Goal: Information Seeking & Learning: Find specific fact

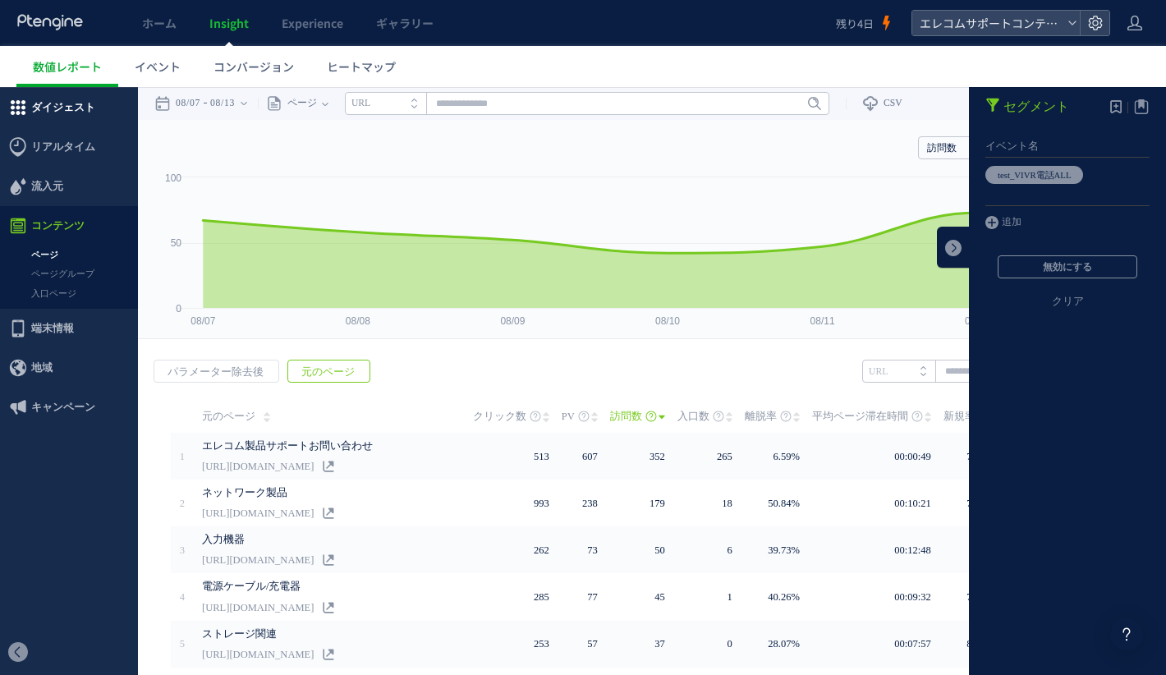
scroll to position [313, 0]
click at [92, 105] on span "ダイジェスト" at bounding box center [69, 107] width 138 height 39
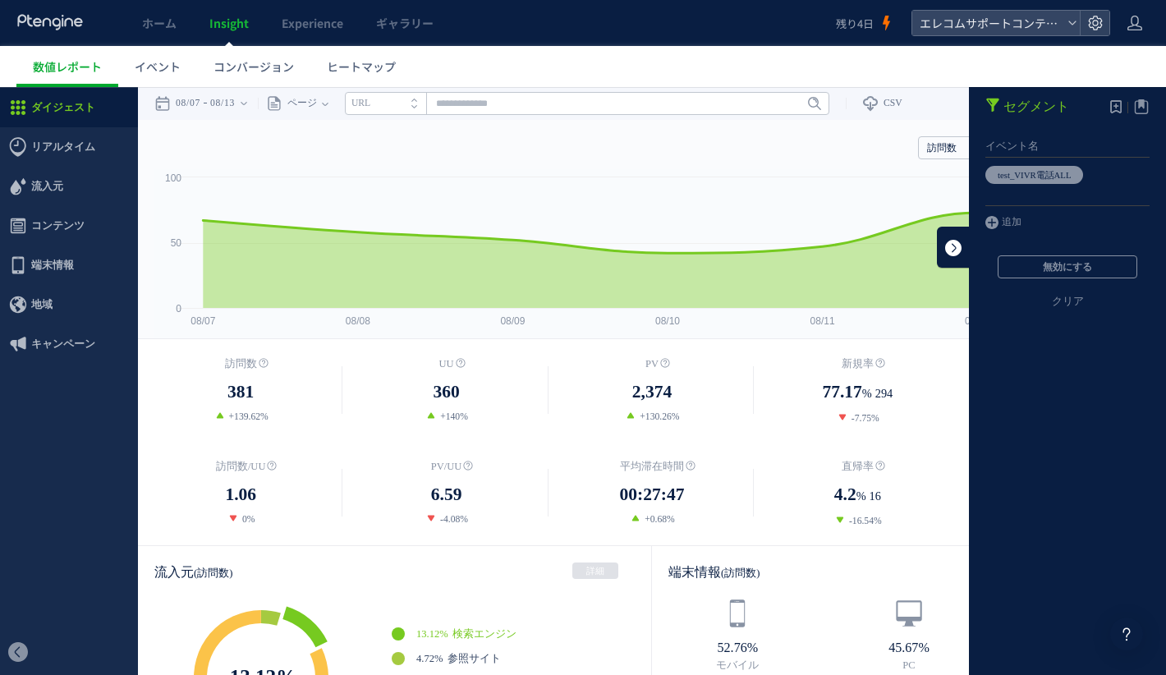
click at [956, 250] on link at bounding box center [953, 247] width 33 height 41
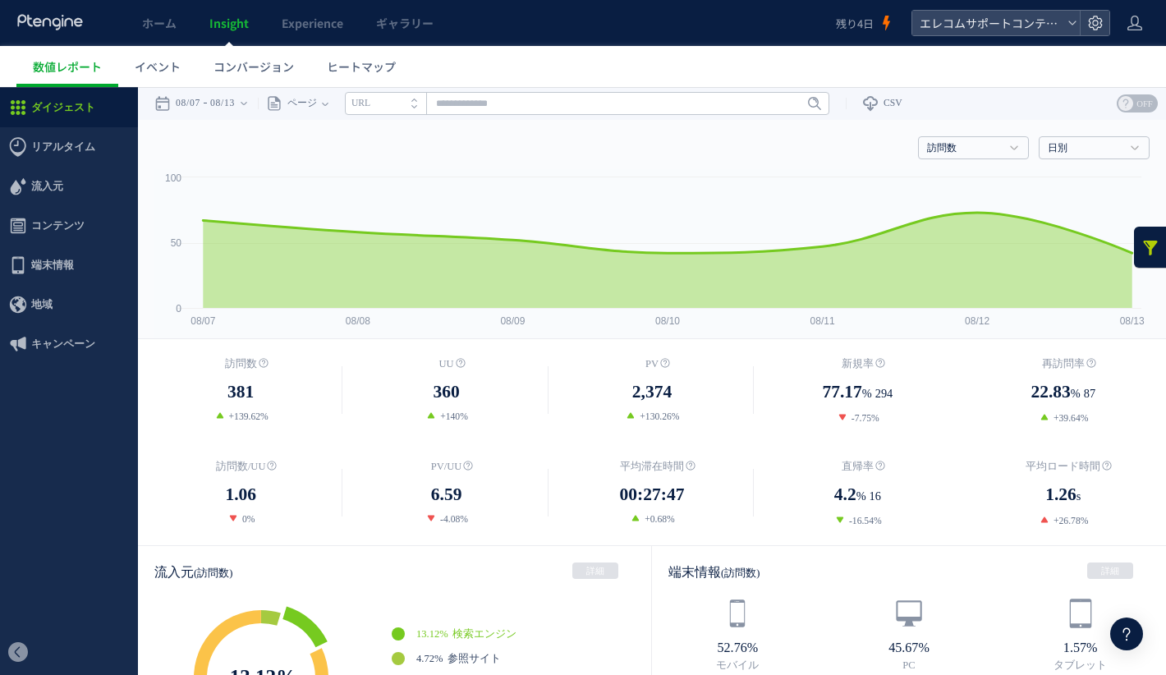
click at [1147, 246] on link at bounding box center [1150, 247] width 33 height 41
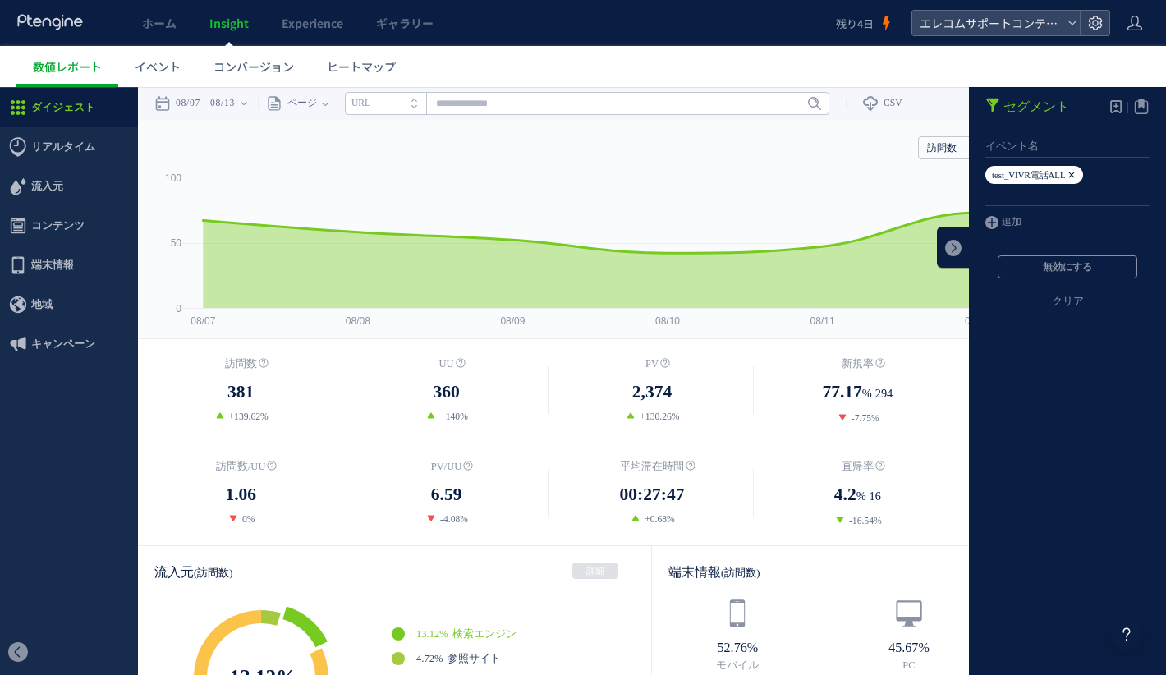
click at [1077, 174] on icon at bounding box center [1072, 175] width 10 height 18
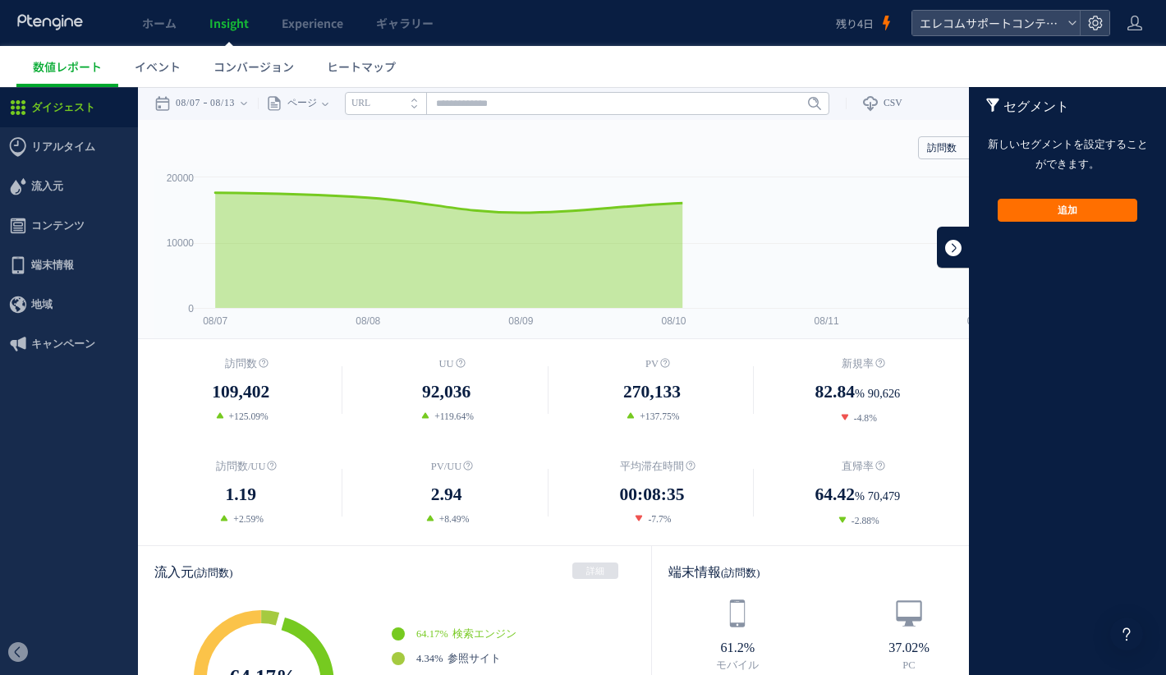
click at [955, 246] on link at bounding box center [953, 247] width 33 height 41
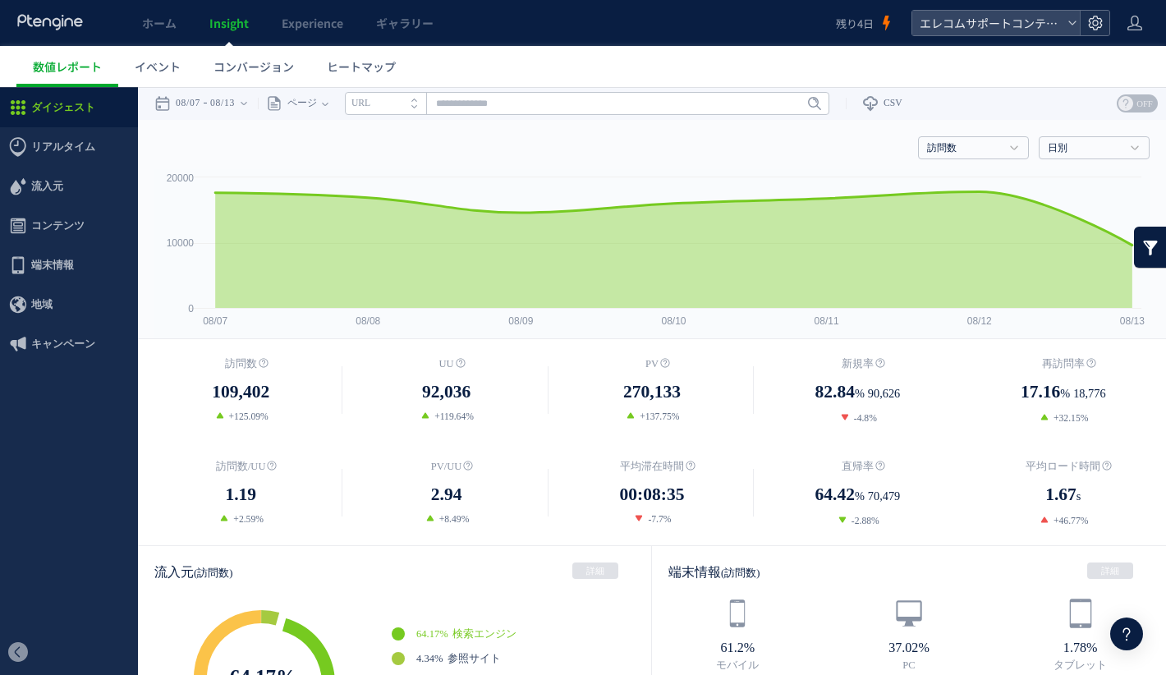
click at [1089, 25] on use at bounding box center [1095, 23] width 14 height 14
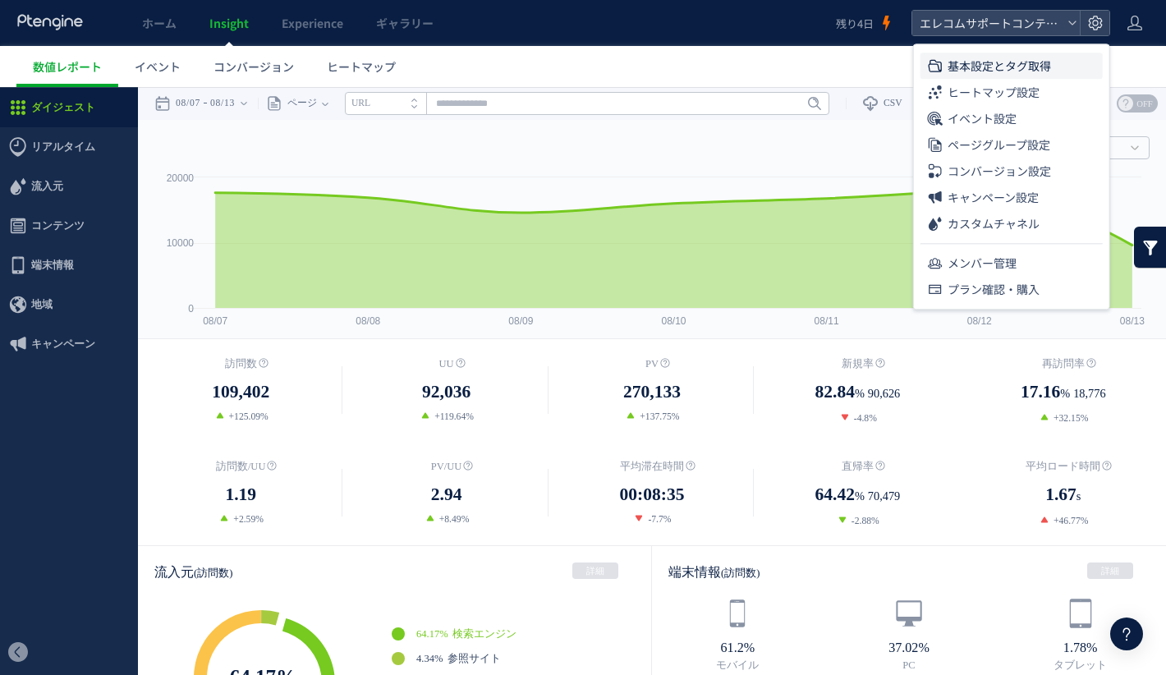
click at [1049, 67] on span "基本設定とタグ取得" at bounding box center [999, 66] width 103 height 26
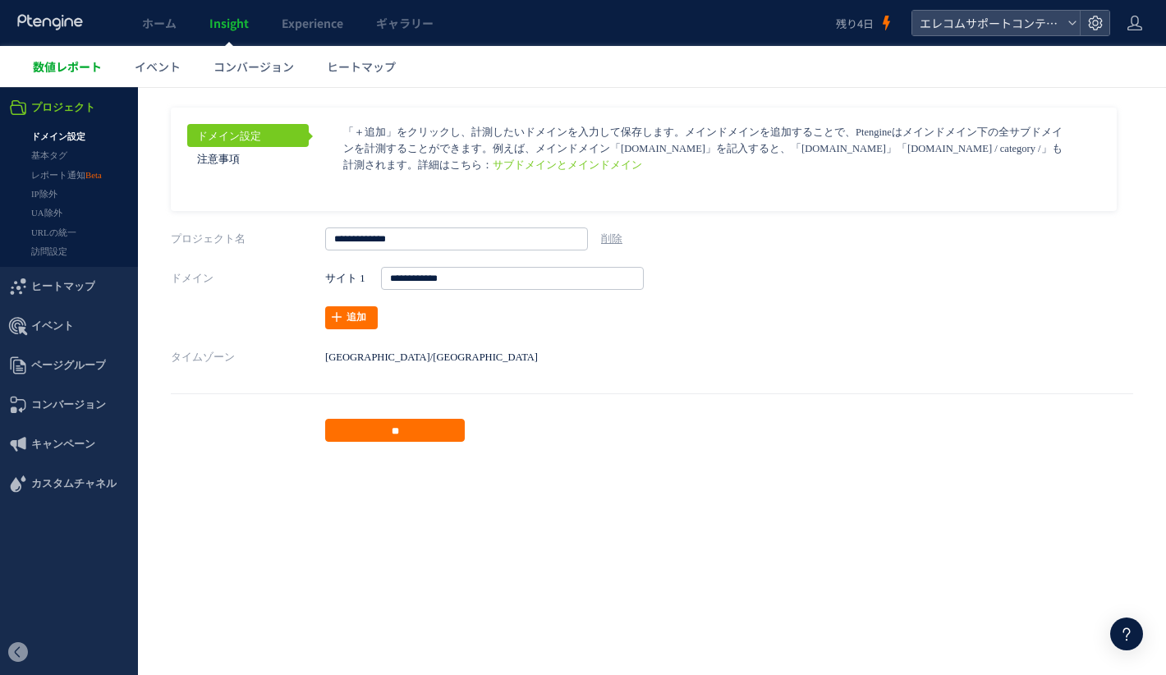
click at [98, 77] on link "数値レポート" at bounding box center [67, 66] width 102 height 41
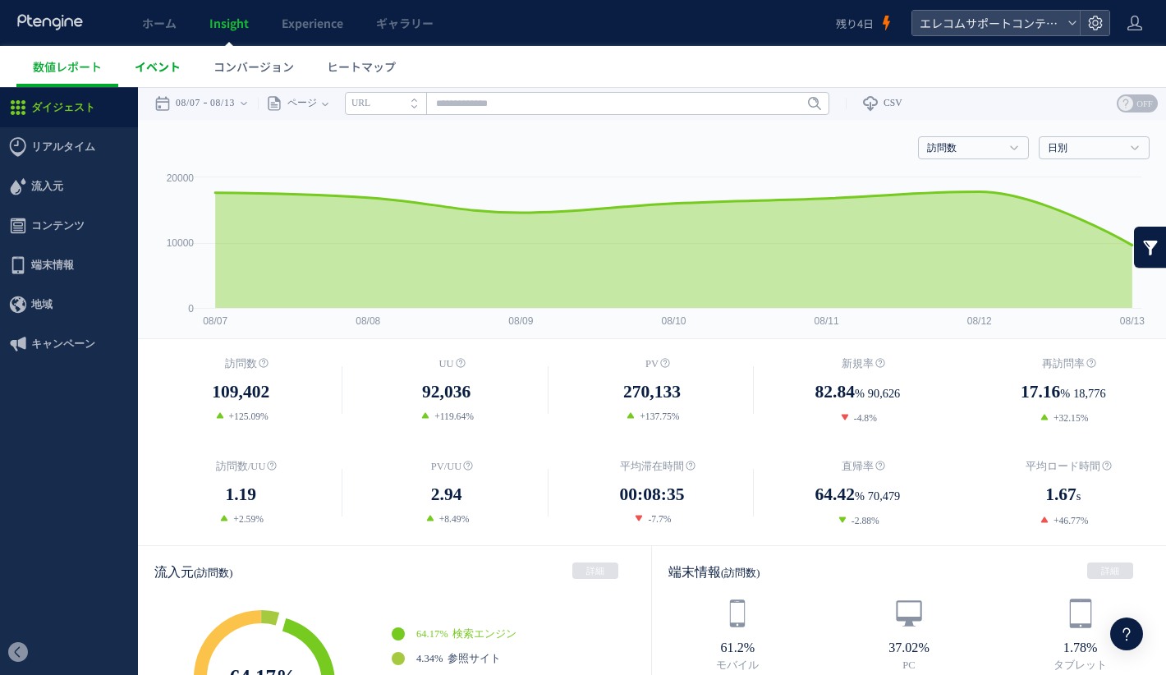
click at [154, 68] on span "イベント" at bounding box center [158, 66] width 46 height 16
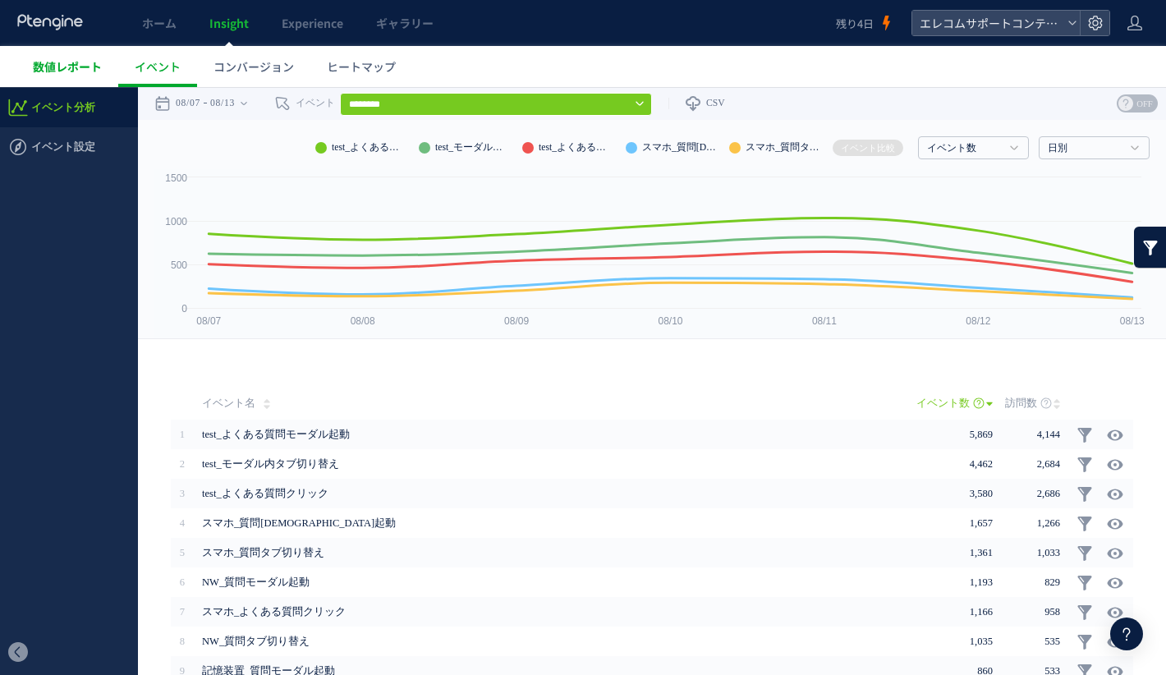
click at [84, 58] on span "数値レポート" at bounding box center [67, 66] width 69 height 16
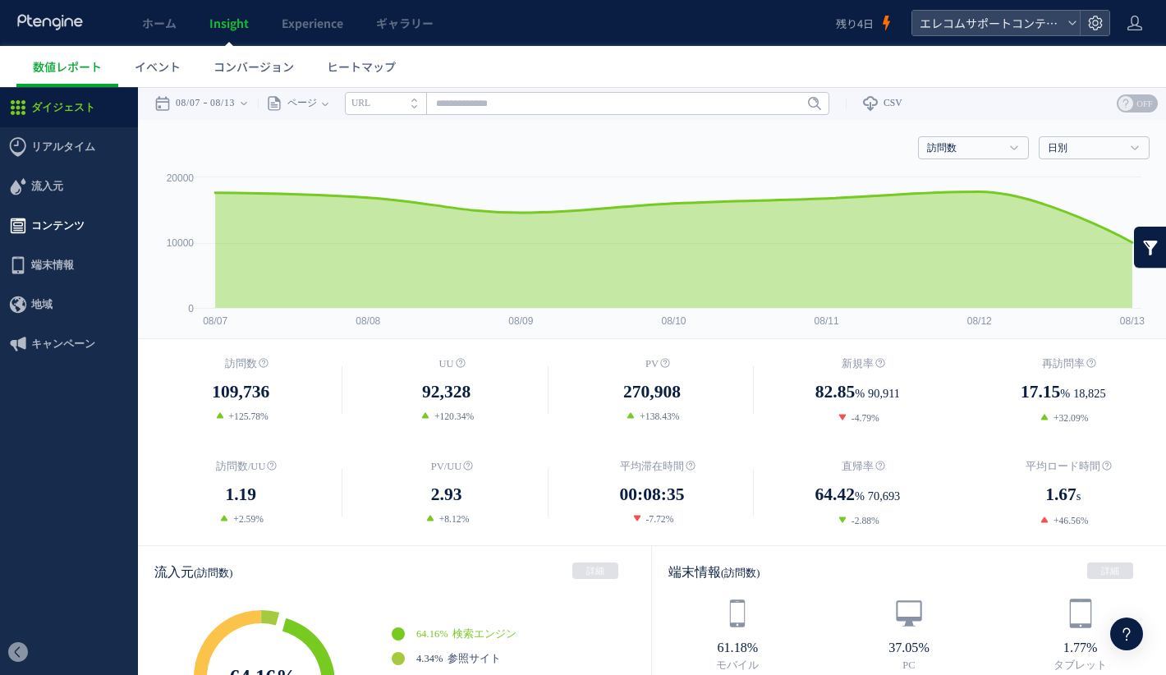
click at [91, 221] on span "コンテンツ" at bounding box center [69, 225] width 138 height 39
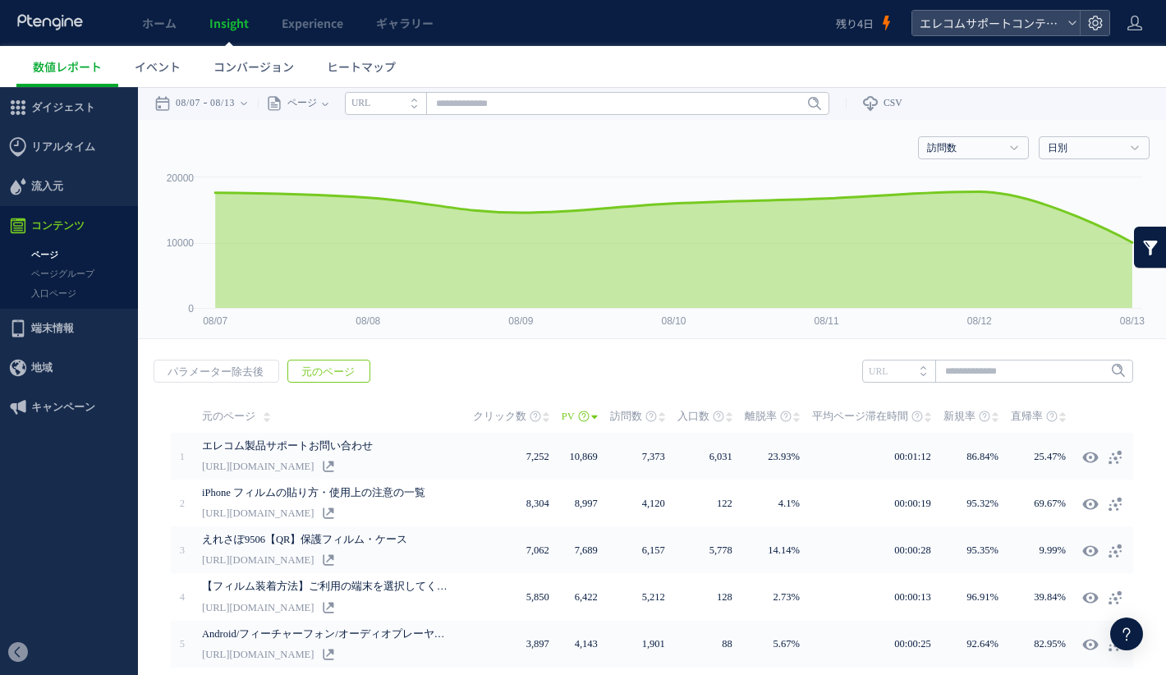
click at [768, 411] on span "離脱率" at bounding box center [761, 416] width 32 height 33
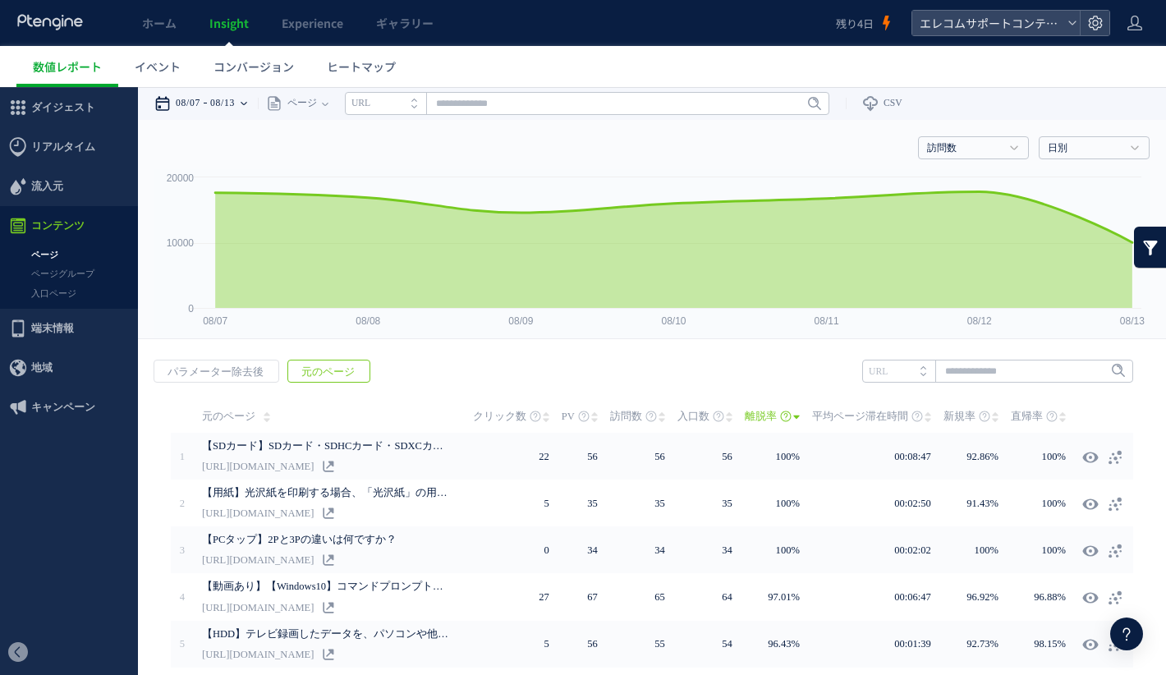
click at [220, 112] on time "08/13" at bounding box center [222, 103] width 25 height 33
click at [73, 117] on span "ダイジェスト" at bounding box center [63, 107] width 64 height 39
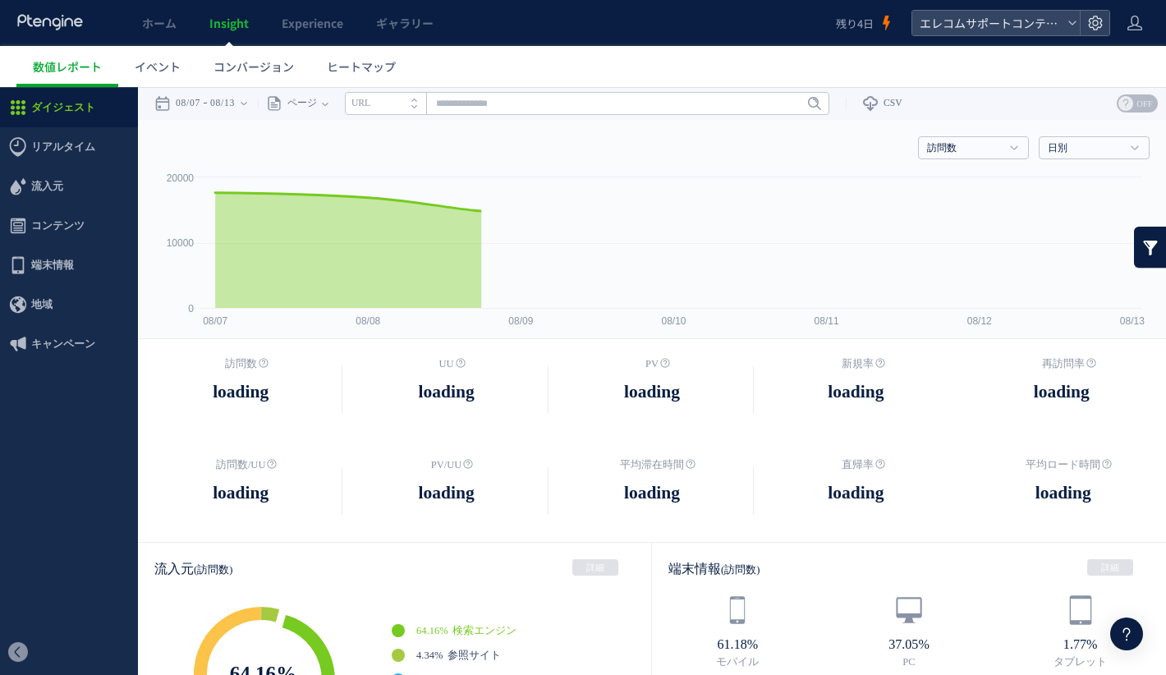
click at [75, 222] on div at bounding box center [583, 337] width 1166 height 675
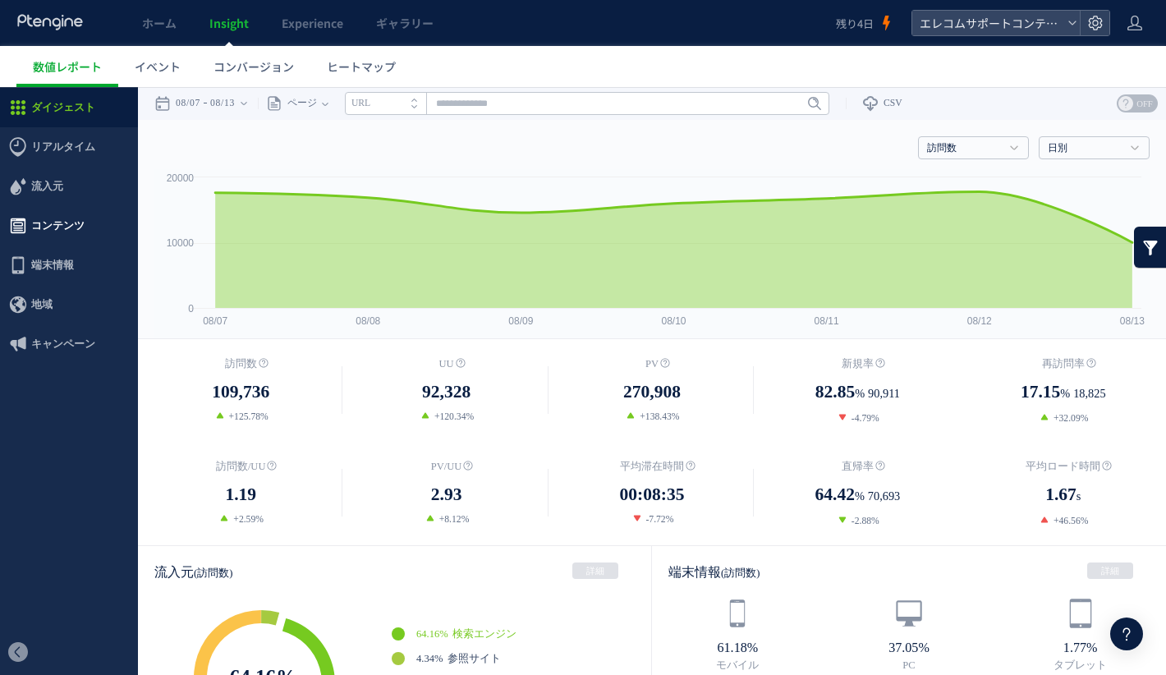
click at [71, 222] on span "コンテンツ" at bounding box center [57, 225] width 53 height 39
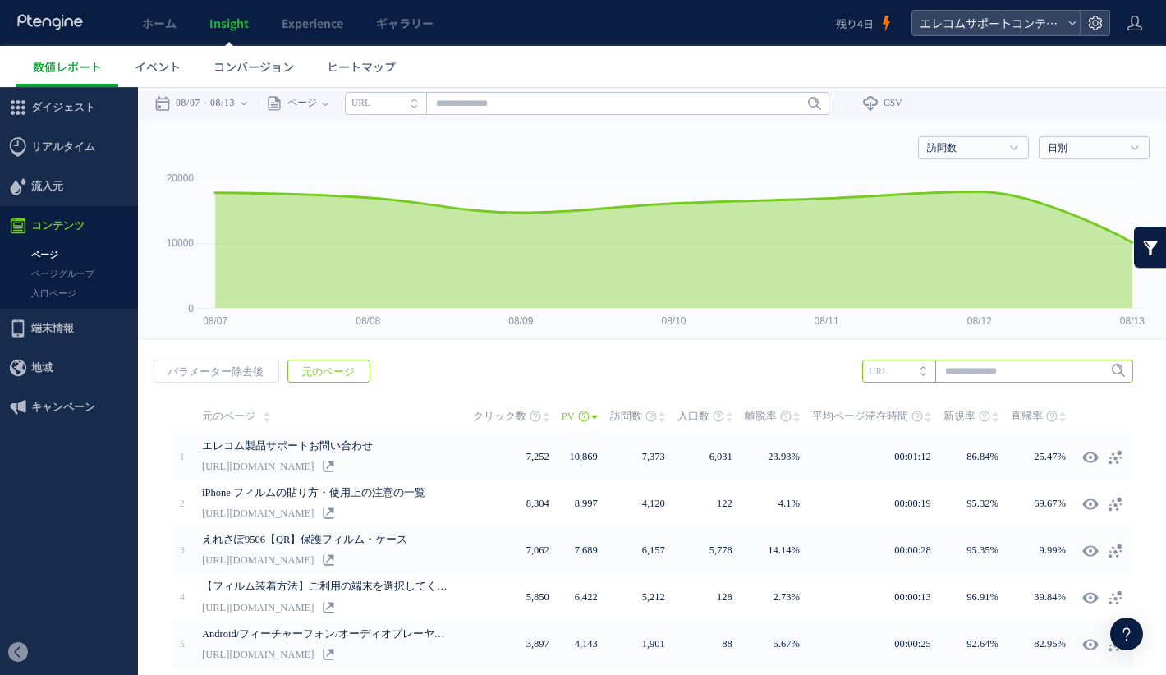
click at [982, 371] on input "text" at bounding box center [997, 371] width 271 height 23
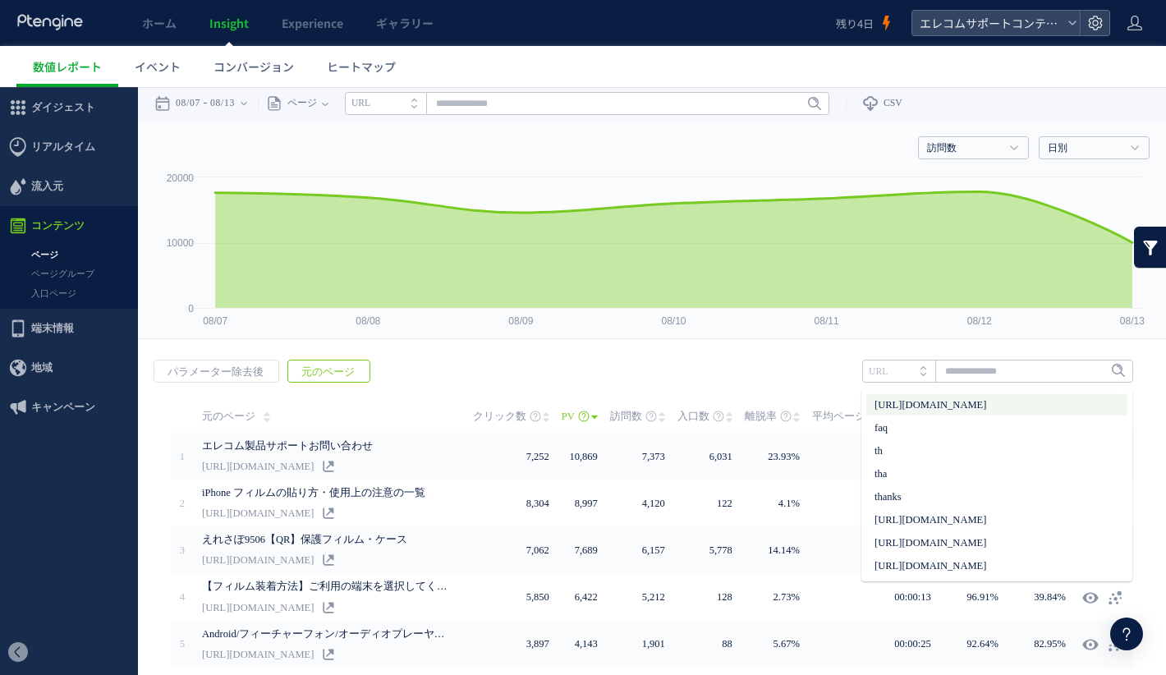
click at [986, 411] on li "[URL][DOMAIN_NAME]" at bounding box center [997, 404] width 261 height 21
type input "**********"
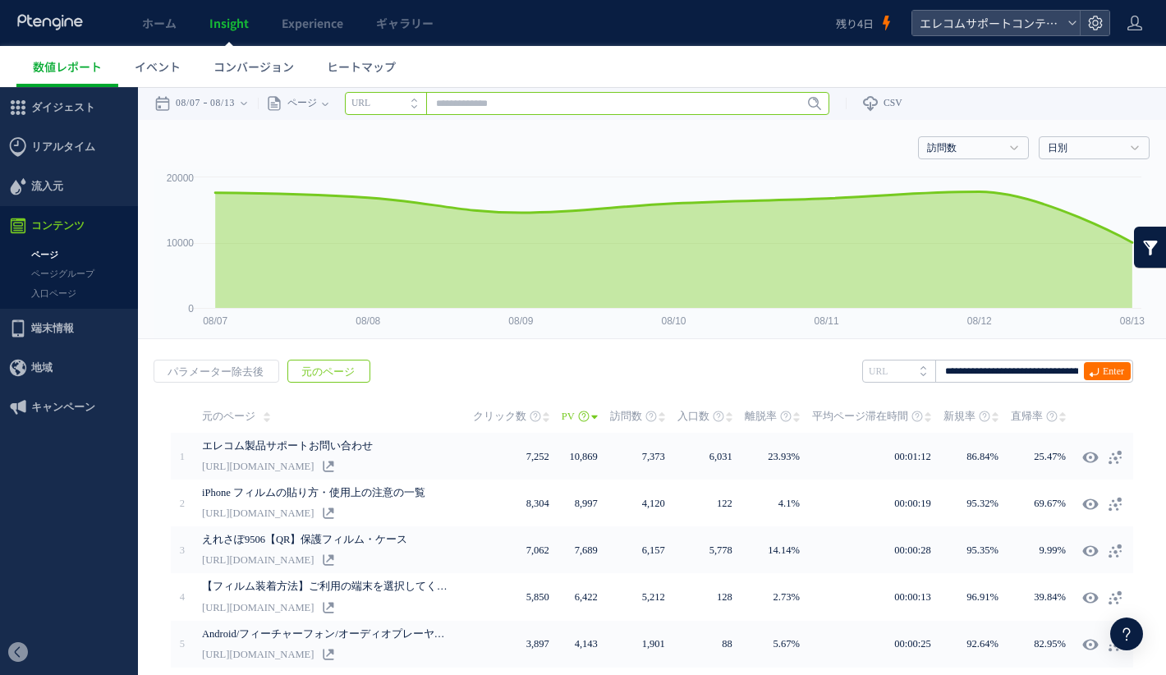
click at [660, 100] on input "text" at bounding box center [587, 103] width 485 height 23
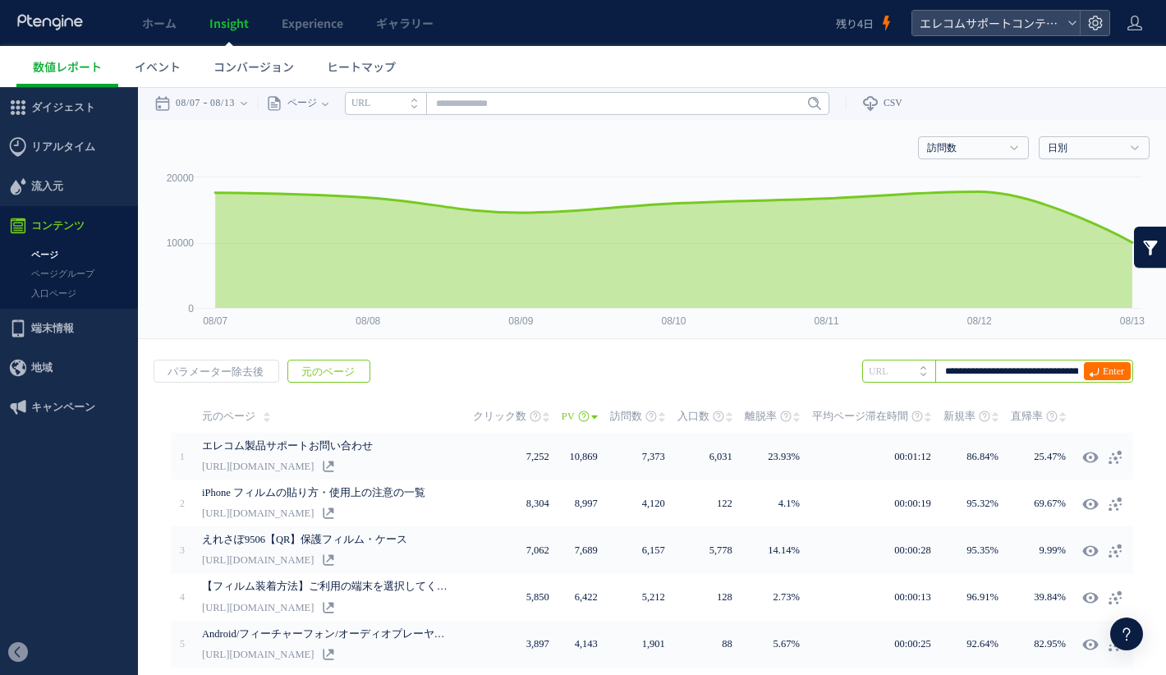
click at [1018, 371] on input "**********" at bounding box center [997, 371] width 271 height 23
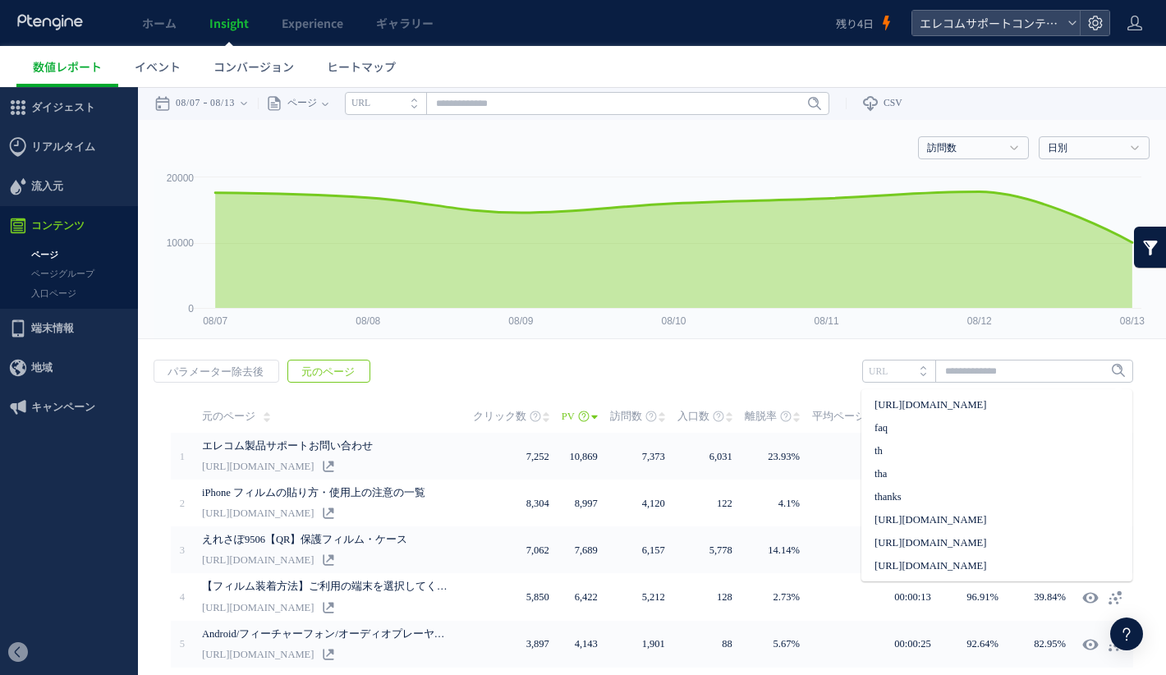
click at [753, 367] on div "戻る パラメーター除去後 元のページ ヒートマップを計測させるには、解析コードを実装してください。 実装 URL" at bounding box center [652, 660] width 1028 height 634
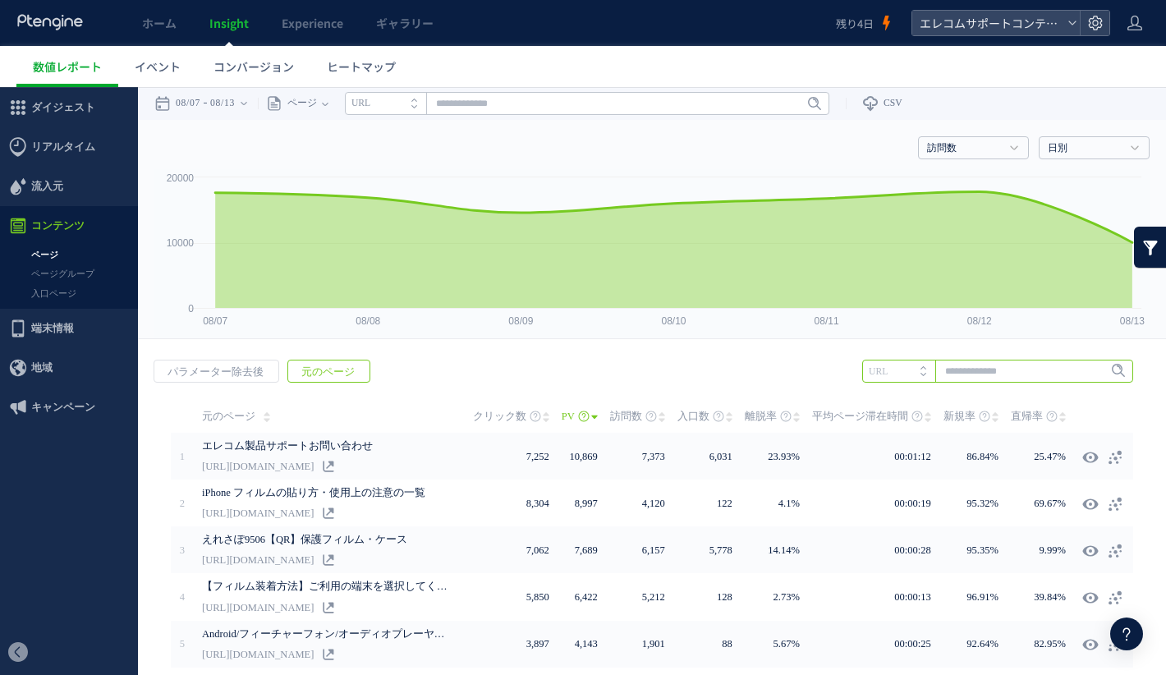
click at [1038, 376] on input "text" at bounding box center [997, 371] width 271 height 23
